Goal: Task Accomplishment & Management: Use online tool/utility

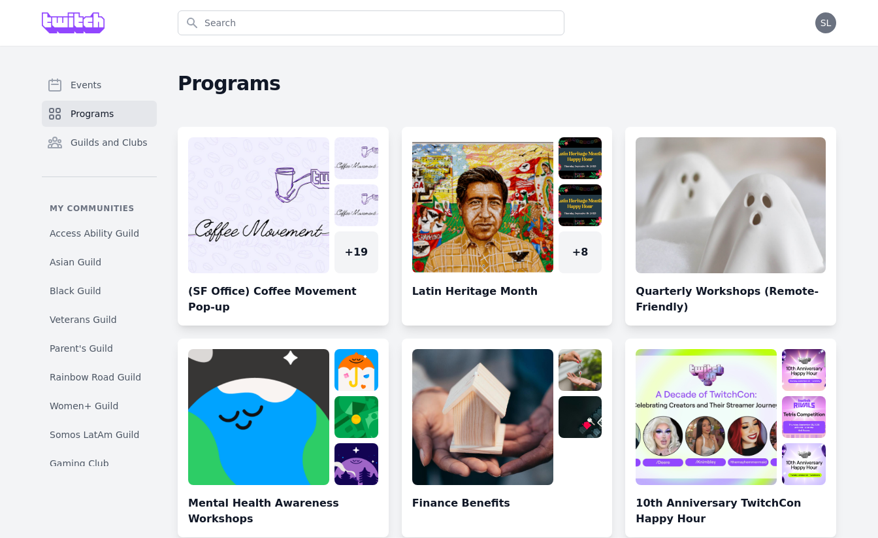
click at [111, 109] on span "Programs" at bounding box center [92, 113] width 43 height 13
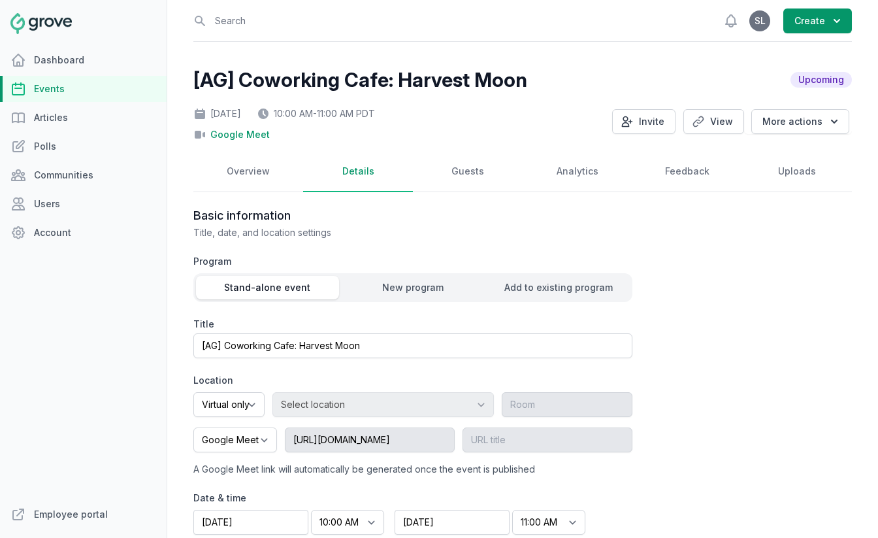
select select "virtual"
select select "10:00 AM"
select select "11:00 AM"
select select "89"
